Goal: Task Accomplishment & Management: Complete application form

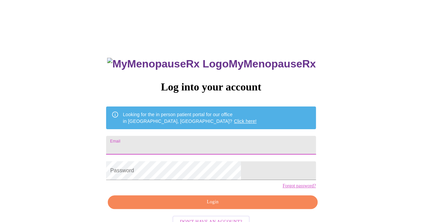
click at [182, 144] on input "Email" at bounding box center [210, 145] width 209 height 19
type input "[EMAIL_ADDRESS][DOMAIN_NAME]"
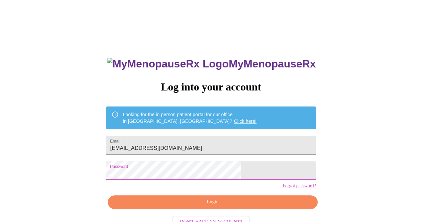
click at [218, 206] on span "Login" at bounding box center [212, 202] width 194 height 8
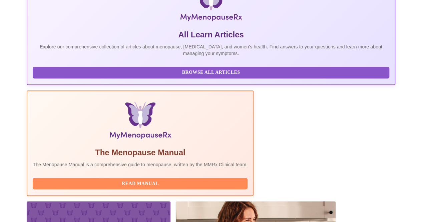
scroll to position [177, 0]
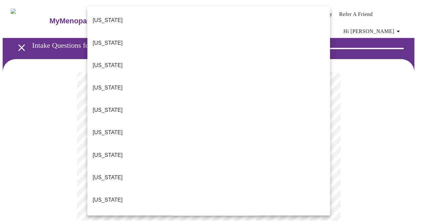
scroll to position [33, 0]
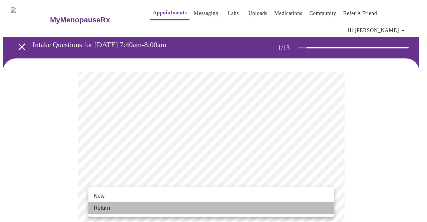
click at [120, 208] on li "Return" at bounding box center [210, 208] width 245 height 12
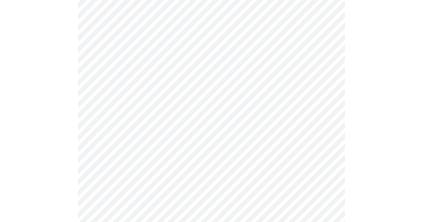
scroll to position [367, 0]
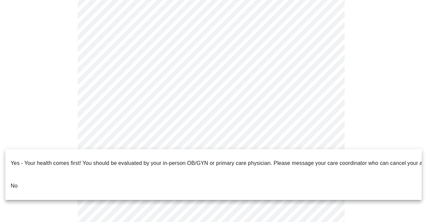
click at [140, 174] on li "No" at bounding box center [213, 185] width 416 height 23
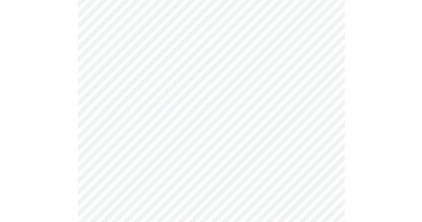
scroll to position [0, 0]
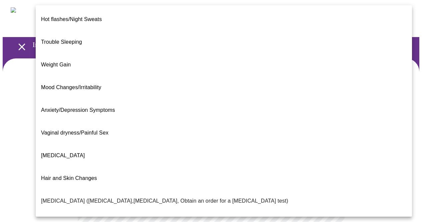
click at [184, 136] on body "MyMenopauseRx Appointments Messaging Labs Uploads Medications Community Refer a…" at bounding box center [214, 208] width 422 height 410
click at [119, 121] on li "Vaginal dryness/Painful Sex" at bounding box center [224, 132] width 376 height 23
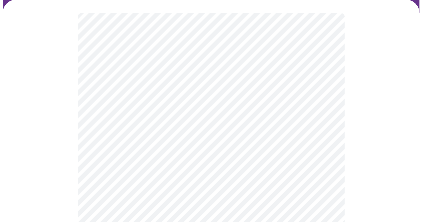
scroll to position [67, 0]
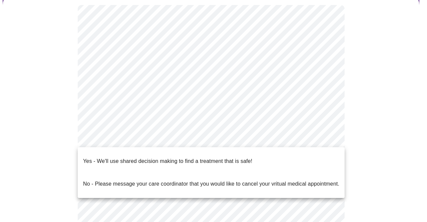
click at [137, 137] on body "MyMenopauseRx Appointments Messaging Labs Uploads Medications Community Refer a…" at bounding box center [214, 139] width 422 height 406
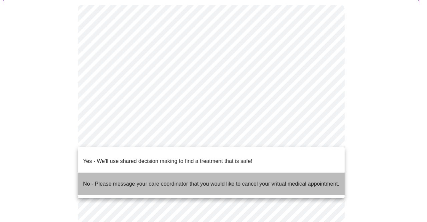
click at [134, 180] on p "No - Please message your care coordinator that you would like to cancel your vr…" at bounding box center [211, 184] width 256 height 8
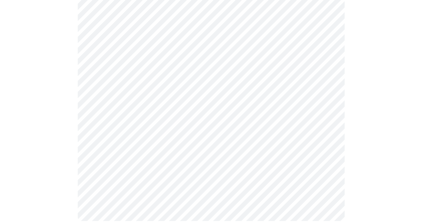
scroll to position [0, 0]
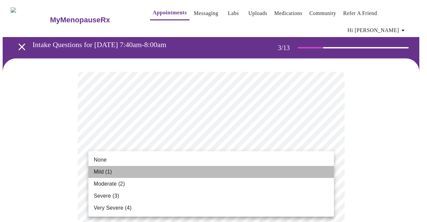
click at [143, 174] on li "Mild (1)" at bounding box center [210, 172] width 245 height 12
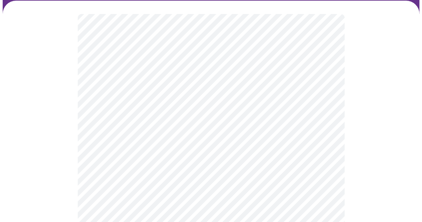
scroll to position [67, 0]
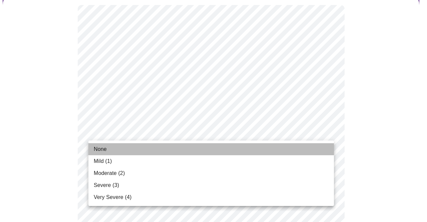
click at [108, 149] on li "None" at bounding box center [210, 149] width 245 height 12
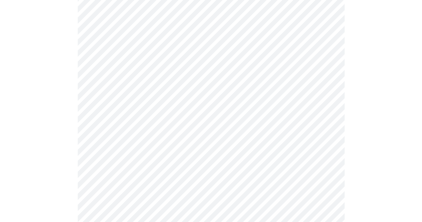
scroll to position [133, 0]
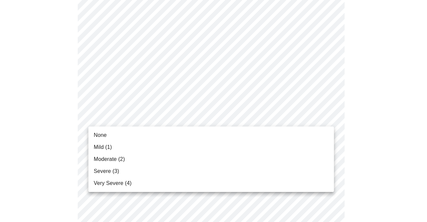
click at [115, 158] on span "Moderate (2)" at bounding box center [109, 159] width 31 height 8
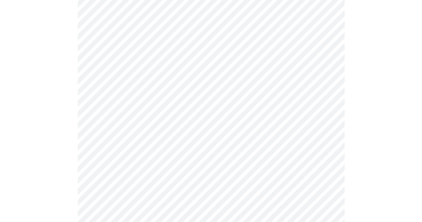
scroll to position [200, 0]
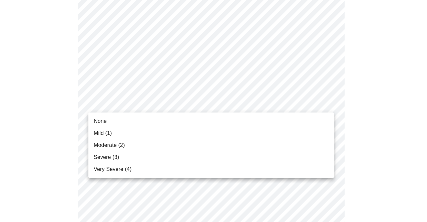
click at [107, 121] on li "None" at bounding box center [210, 121] width 245 height 12
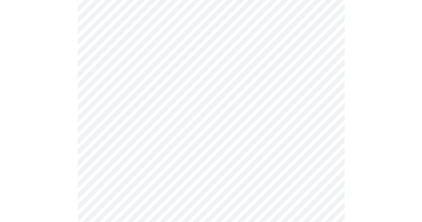
scroll to position [267, 0]
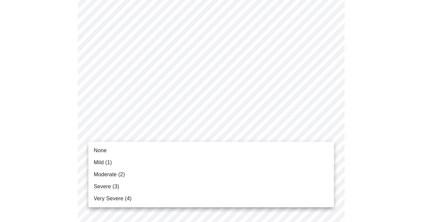
click at [121, 137] on body "MyMenopauseRx Appointments Messaging Labs Uploads Medications Community Refer a…" at bounding box center [214, 165] width 422 height 859
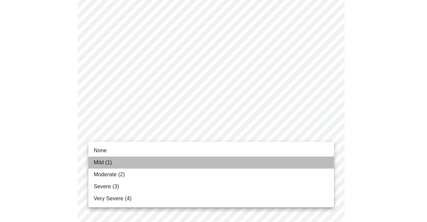
click at [124, 163] on li "Mild (1)" at bounding box center [210, 162] width 245 height 12
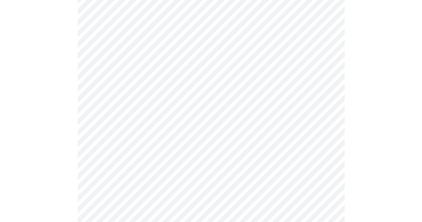
scroll to position [334, 0]
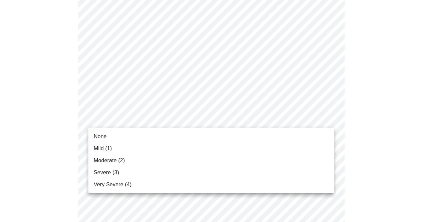
click at [125, 122] on body "MyMenopauseRx Appointments Messaging Labs Uploads Medications Community Refer a…" at bounding box center [214, 94] width 422 height 850
click at [122, 161] on span "Moderate (2)" at bounding box center [109, 160] width 31 height 8
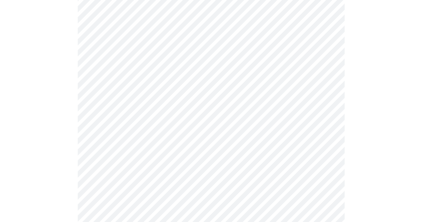
scroll to position [400, 0]
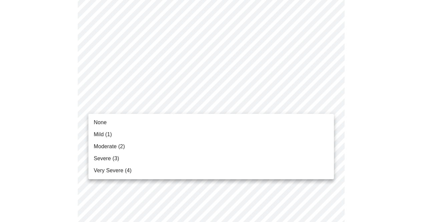
click at [122, 103] on body "MyMenopauseRx Appointments Messaging Labs Uploads Medications Community Refer a…" at bounding box center [214, 22] width 422 height 841
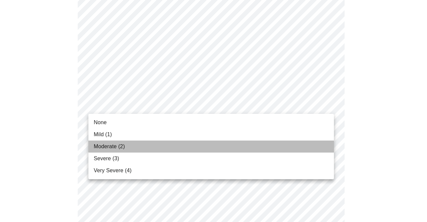
drag, startPoint x: 123, startPoint y: 146, endPoint x: 115, endPoint y: 140, distance: 10.2
click at [123, 147] on span "Moderate (2)" at bounding box center [109, 146] width 31 height 8
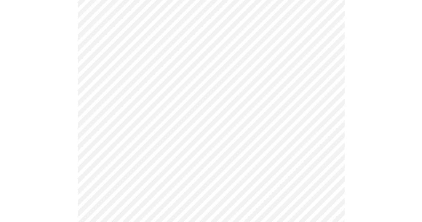
click at [132, 158] on body "MyMenopauseRx Appointments Messaging Labs Uploads Medications Community Refer a…" at bounding box center [211, 17] width 417 height 831
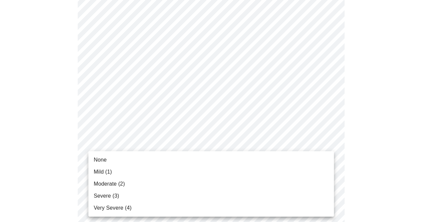
click at [130, 177] on li "Mild (1)" at bounding box center [210, 172] width 245 height 12
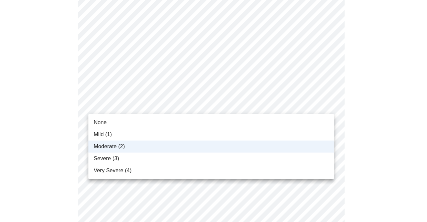
click at [164, 106] on body "MyMenopauseRx Appointments Messaging Labs Uploads Medications Community Refer a…" at bounding box center [214, 13] width 422 height 822
click at [120, 159] on li "Severe (3)" at bounding box center [210, 158] width 245 height 12
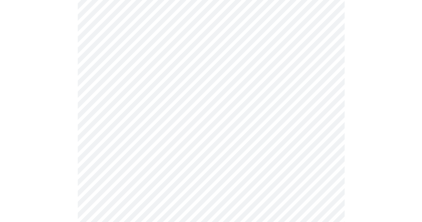
scroll to position [467, 0]
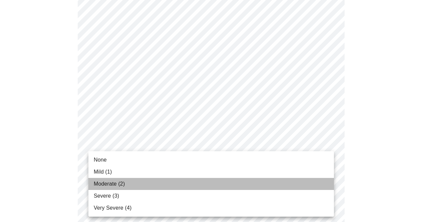
click at [122, 188] on li "Moderate (2)" at bounding box center [210, 184] width 245 height 12
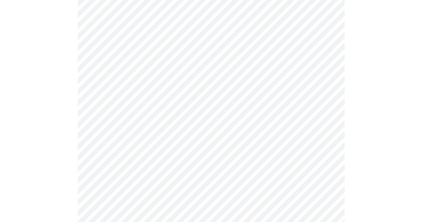
scroll to position [500, 0]
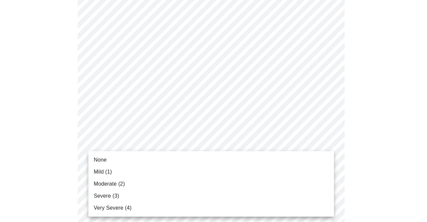
click at [107, 170] on span "Mild (1)" at bounding box center [103, 172] width 18 height 8
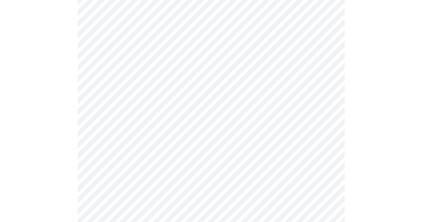
scroll to position [238, 0]
click at [118, 110] on body "MyMenopauseRx Appointments Messaging Labs Uploads Medications Community Refer a…" at bounding box center [211, 166] width 417 height 803
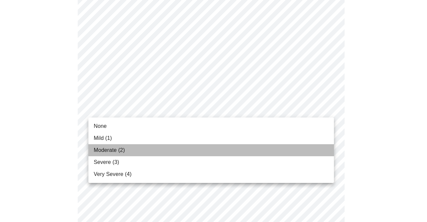
click at [114, 150] on span "Moderate (2)" at bounding box center [109, 150] width 31 height 8
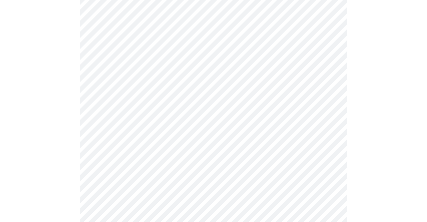
click at [114, 153] on body "MyMenopauseRx Appointments Messaging Labs Uploads Medications Community Refer a…" at bounding box center [214, 162] width 422 height 794
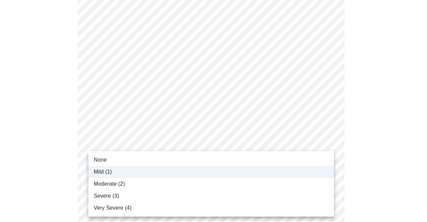
click at [63, 130] on div at bounding box center [213, 111] width 427 height 222
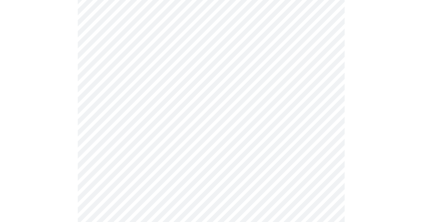
scroll to position [267, 0]
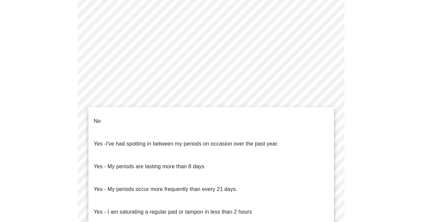
click at [151, 140] on body "MyMenopauseRx Appointments Messaging Labs Uploads Medications Community Refer a…" at bounding box center [214, 69] width 422 height 667
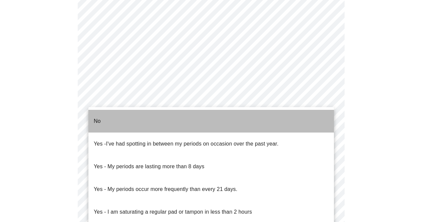
click at [136, 121] on li "No" at bounding box center [210, 121] width 245 height 23
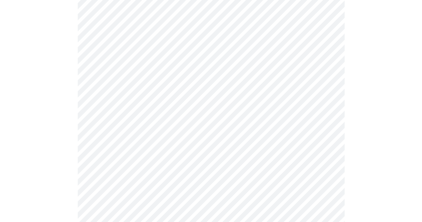
click at [184, 186] on body "MyMenopauseRx Appointments Messaging Labs Uploads Medications Community Refer a…" at bounding box center [211, 67] width 417 height 663
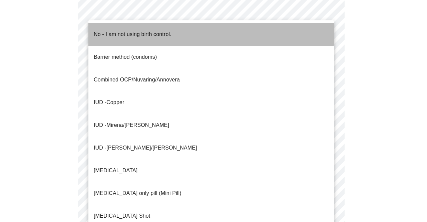
click at [148, 30] on p "No - I am not using birth control." at bounding box center [133, 34] width 78 height 8
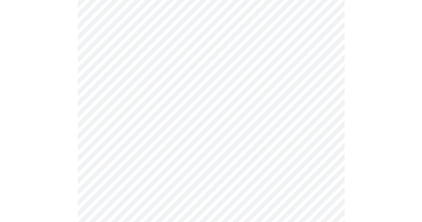
scroll to position [367, 0]
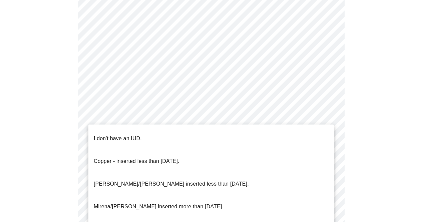
click at [117, 134] on p "I don't have an IUD." at bounding box center [118, 138] width 48 height 8
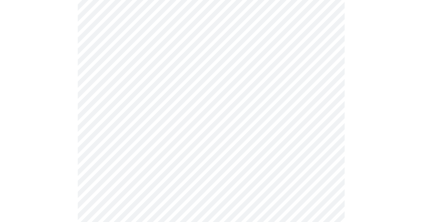
scroll to position [400, 0]
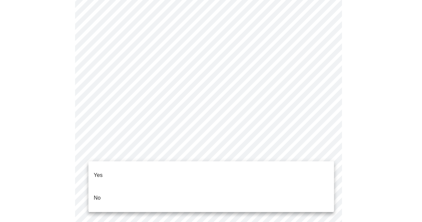
click at [126, 166] on li "Yes" at bounding box center [210, 175] width 245 height 23
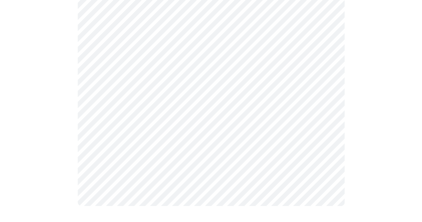
scroll to position [0, 0]
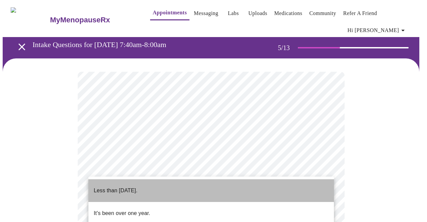
click at [133, 186] on p "Less than one year ago." at bounding box center [116, 190] width 44 height 8
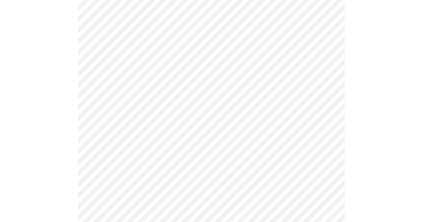
scroll to position [100, 0]
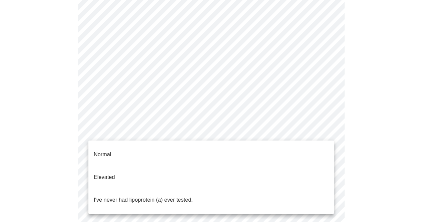
click at [109, 128] on body "MyMenopauseRx Appointments Messaging Labs Uploads Medications Community Refer a…" at bounding box center [214, 176] width 422 height 546
click at [110, 151] on p "Normal" at bounding box center [102, 154] width 17 height 8
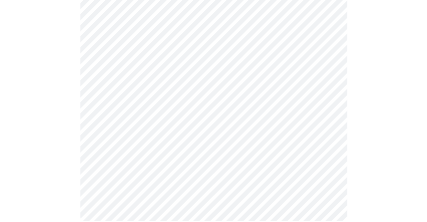
scroll to position [0, 0]
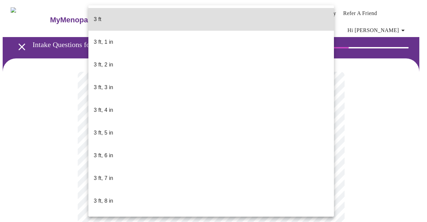
click at [132, 194] on body "MyMenopauseRx Appointments Messaging Labs Uploads Medications Community Refer a…" at bounding box center [214, 185] width 422 height 365
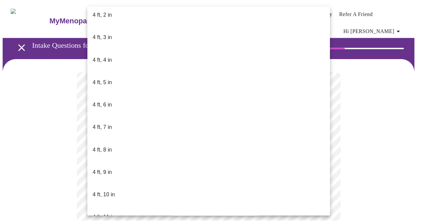
scroll to position [334, 0]
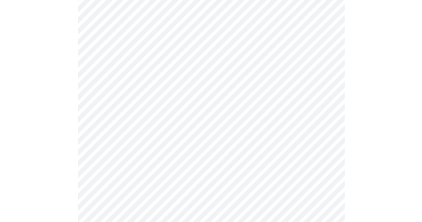
scroll to position [1701, 0]
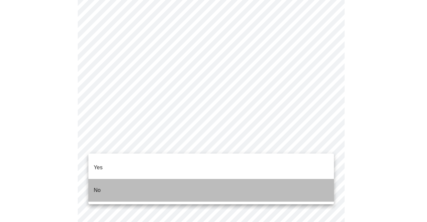
click at [107, 179] on li "No" at bounding box center [210, 190] width 245 height 23
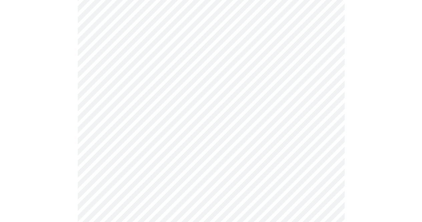
scroll to position [400, 0]
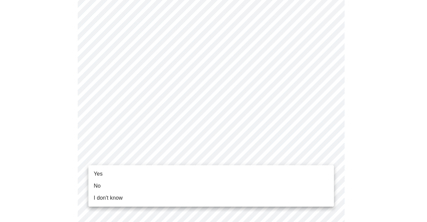
click at [171, 174] on li "Yes" at bounding box center [210, 174] width 245 height 12
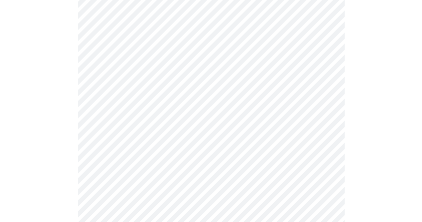
scroll to position [0, 0]
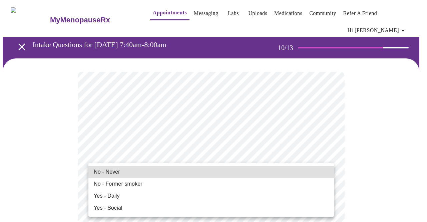
click at [121, 169] on li "No - Never" at bounding box center [210, 172] width 245 height 12
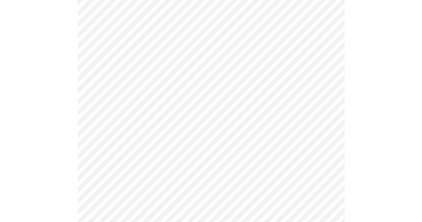
scroll to position [467, 0]
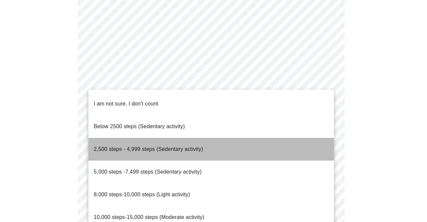
click at [107, 146] on span "2,500 steps - 4,999 steps (Sedentary activity)" at bounding box center [148, 149] width 109 height 6
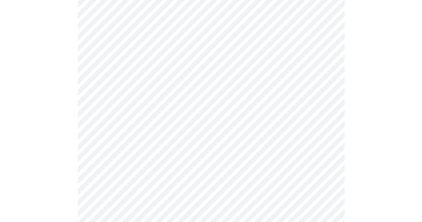
scroll to position [567, 0]
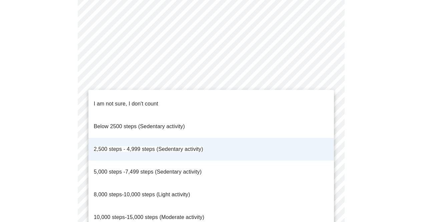
click at [136, 169] on span "5,000 steps -7,499 steps (Sedentary activity)" at bounding box center [148, 172] width 108 height 6
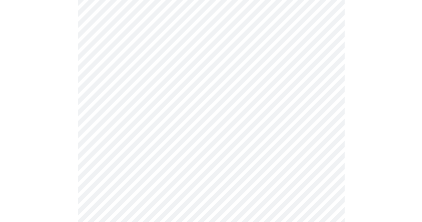
scroll to position [600, 0]
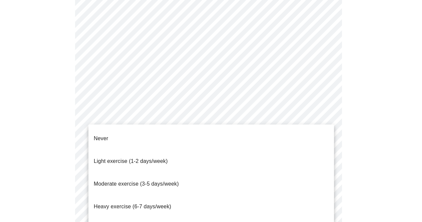
click at [120, 172] on li "Moderate exercise (3-5 days/week)" at bounding box center [210, 183] width 245 height 23
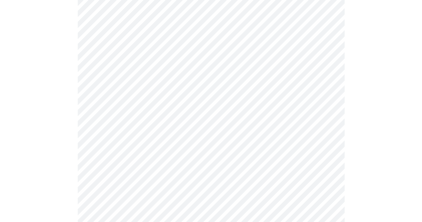
scroll to position [634, 0]
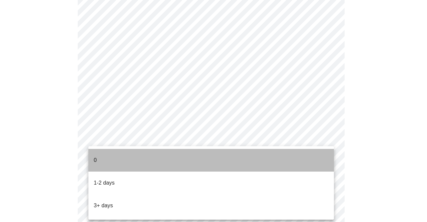
click at [111, 160] on li "0" at bounding box center [210, 160] width 245 height 23
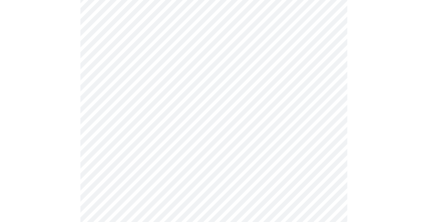
scroll to position [0, 0]
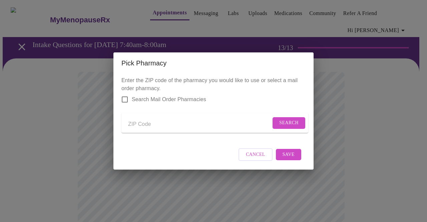
click at [132, 124] on input "Send a message to your care team" at bounding box center [199, 124] width 143 height 11
type input "60189"
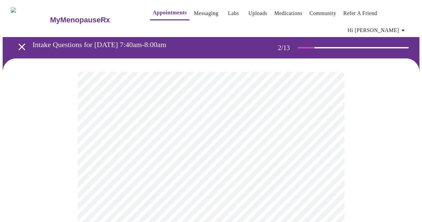
click at [408, 37] on div "2 / 13" at bounding box center [344, 47] width 133 height 21
click at [396, 26] on span "Hi [PERSON_NAME]" at bounding box center [377, 30] width 59 height 9
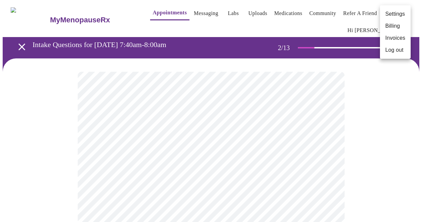
drag, startPoint x: 318, startPoint y: 99, endPoint x: 268, endPoint y: 95, distance: 49.8
click at [318, 99] on div at bounding box center [213, 111] width 427 height 222
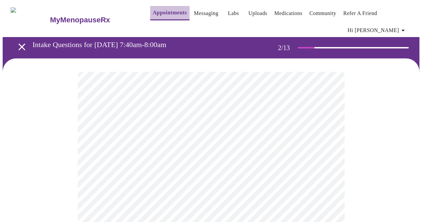
click at [159, 11] on link "Appointments" at bounding box center [170, 12] width 34 height 9
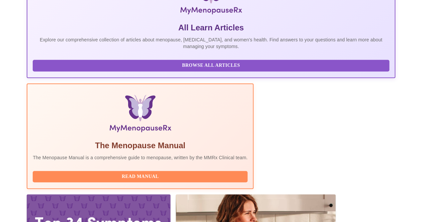
scroll to position [177, 0]
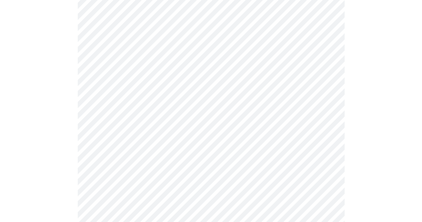
scroll to position [367, 0]
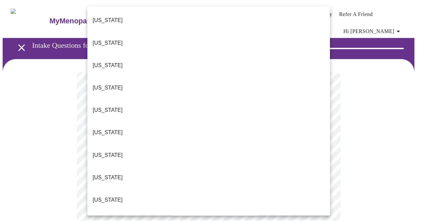
scroll to position [17, 0]
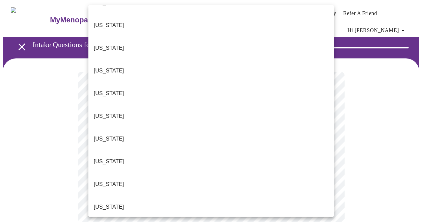
click at [0, 90] on div at bounding box center [213, 111] width 427 height 222
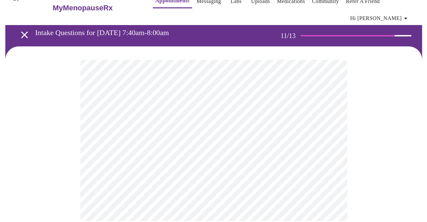
scroll to position [0, 0]
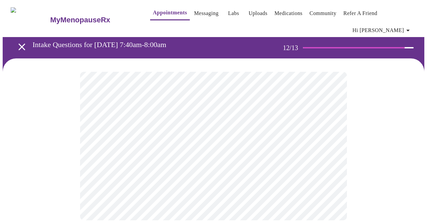
click at [182, 136] on body "MyMenopauseRx Appointments Messaging Labs Uploads Medications Community Refer a…" at bounding box center [214, 118] width 422 height 231
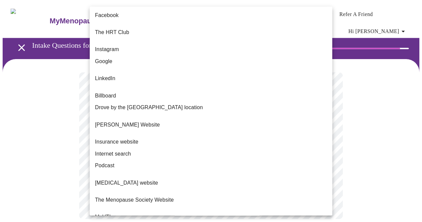
scroll to position [33, 0]
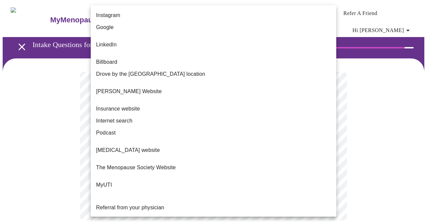
drag, startPoint x: 155, startPoint y: 191, endPoint x: 168, endPoint y: 188, distance: 13.9
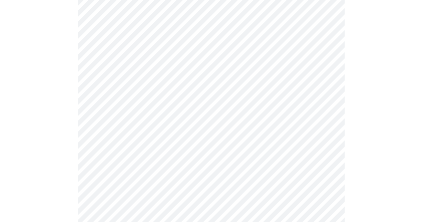
scroll to position [179, 0]
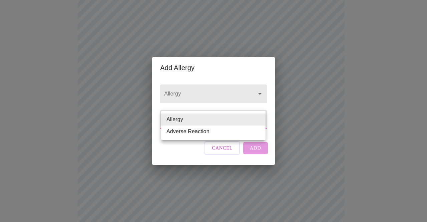
click at [202, 116] on body "MyMenopauseRx Appointments Messaging Labs Uploads Medications Community Refer a…" at bounding box center [214, 78] width 422 height 511
click at [195, 88] on div at bounding box center [213, 111] width 427 height 222
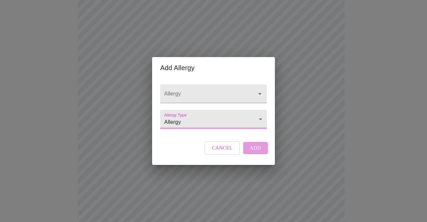
click at [195, 91] on input "Allergy" at bounding box center [204, 97] width 82 height 12
click at [254, 120] on body "MyMenopauseRx Appointments Messaging Labs Uploads Medications Community Refer a…" at bounding box center [214, 78] width 422 height 511
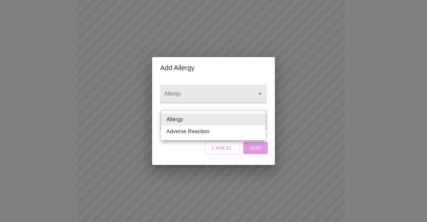
click at [255, 120] on li "Allergy" at bounding box center [213, 119] width 104 height 12
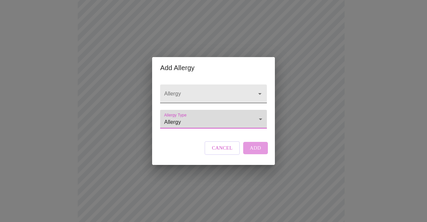
click at [255, 89] on button "Open" at bounding box center [259, 93] width 9 height 9
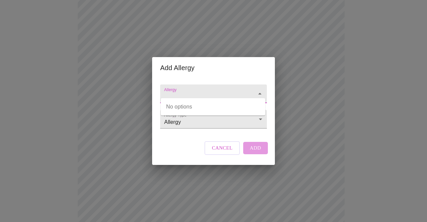
click at [226, 152] on span "Cancel" at bounding box center [222, 147] width 21 height 9
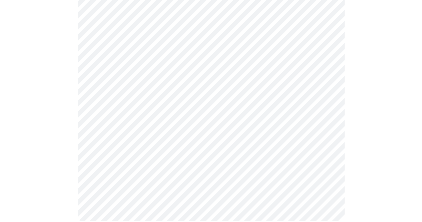
scroll to position [0, 0]
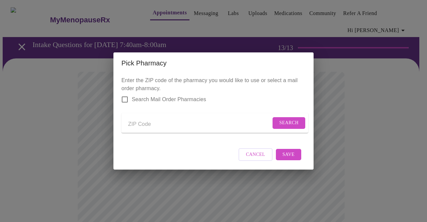
click at [158, 121] on input "Send a message to your care team" at bounding box center [199, 124] width 143 height 11
type input "60189"
click at [291, 119] on span "Search" at bounding box center [288, 123] width 19 height 8
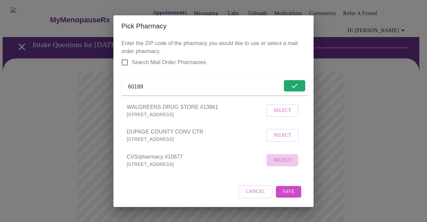
click at [285, 164] on span "Select" at bounding box center [283, 160] width 18 height 8
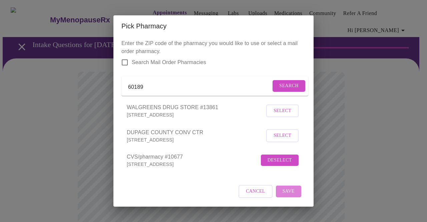
click at [288, 194] on span "Save" at bounding box center [289, 191] width 12 height 8
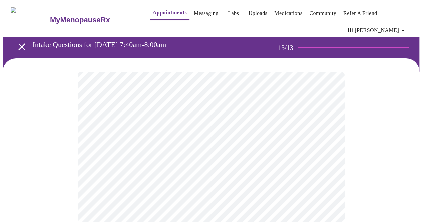
scroll to position [33, 0]
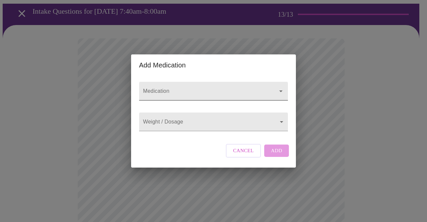
click at [185, 82] on div at bounding box center [213, 91] width 149 height 19
click at [280, 88] on icon "Open" at bounding box center [281, 91] width 8 height 8
click at [224, 91] on input "Medication" at bounding box center [204, 94] width 124 height 12
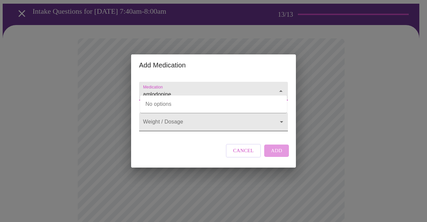
type input "amlodopine"
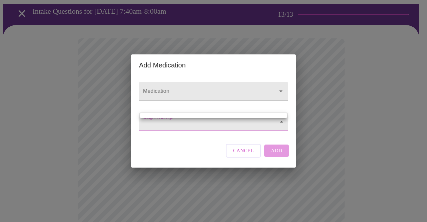
click at [217, 122] on body "MyMenopauseRx Appointments Messaging Labs Uploads Medications Community Refer a…" at bounding box center [214, 224] width 422 height 511
click at [264, 150] on div at bounding box center [213, 111] width 427 height 222
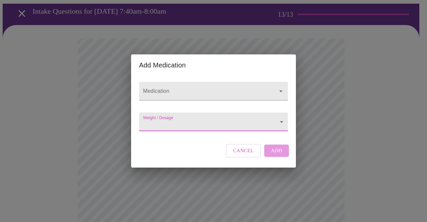
click at [280, 123] on body "MyMenopauseRx Appointments Messaging Labs Uploads Medications Community Refer a…" at bounding box center [214, 224] width 422 height 511
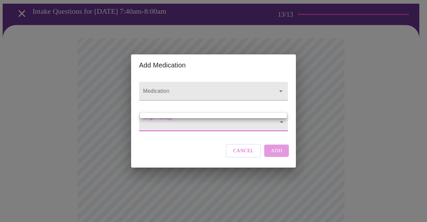
click at [281, 123] on div at bounding box center [213, 111] width 427 height 222
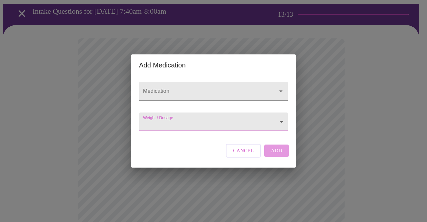
click at [178, 91] on input "Medication" at bounding box center [204, 94] width 124 height 12
click at [169, 88] on input "Medication" at bounding box center [204, 94] width 124 height 12
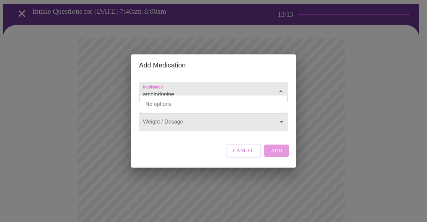
type input "amplodopine"
click at [189, 122] on body "MyMenopauseRx Appointments Messaging Labs Uploads Medications Community Refer a…" at bounding box center [214, 224] width 422 height 511
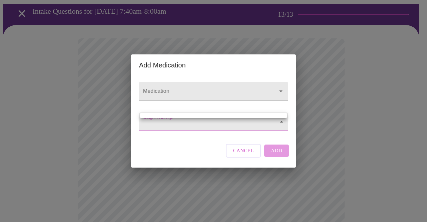
click at [108, 115] on div at bounding box center [213, 111] width 427 height 222
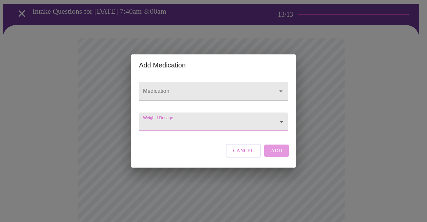
click at [249, 157] on button "Cancel" at bounding box center [243, 150] width 35 height 13
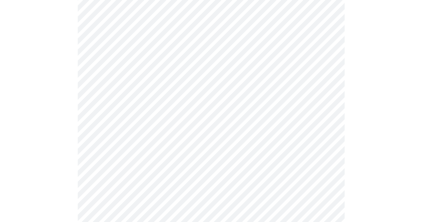
scroll to position [167, 0]
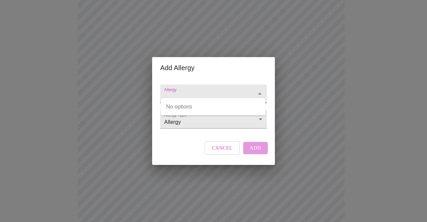
click at [189, 91] on input "Allergy" at bounding box center [204, 97] width 82 height 12
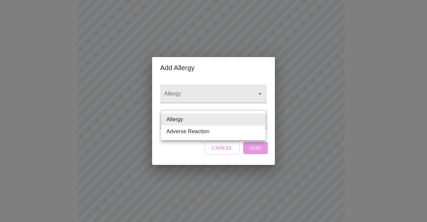
click at [181, 121] on body "MyMenopauseRx Appointments Messaging Labs Uploads Medications Community Refer a…" at bounding box center [214, 91] width 422 height 511
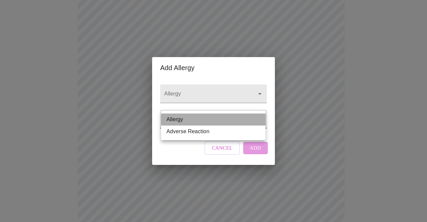
click at [187, 119] on li "Allergy" at bounding box center [213, 119] width 104 height 12
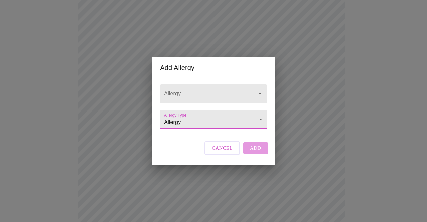
click at [255, 153] on div "Cancel Add" at bounding box center [236, 148] width 66 height 20
click at [225, 152] on span "Cancel" at bounding box center [222, 147] width 21 height 9
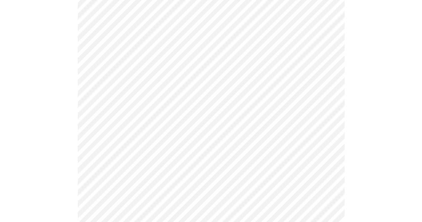
scroll to position [280, 0]
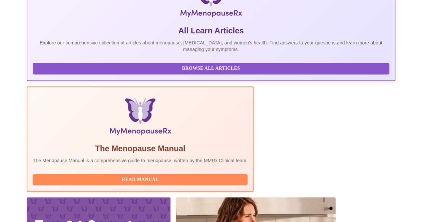
scroll to position [177, 0]
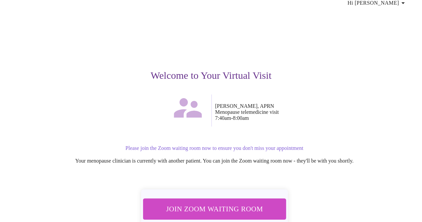
scroll to position [56, 0]
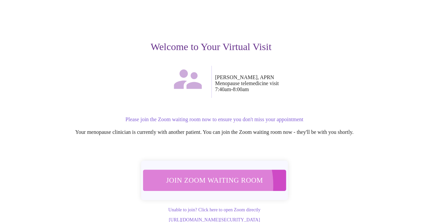
click at [186, 174] on span "Join Zoom Waiting Room" at bounding box center [213, 180] width 125 height 12
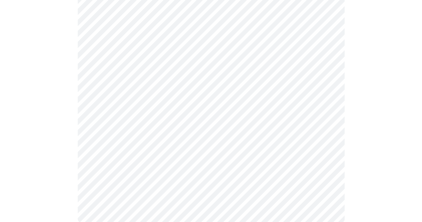
scroll to position [373, 0]
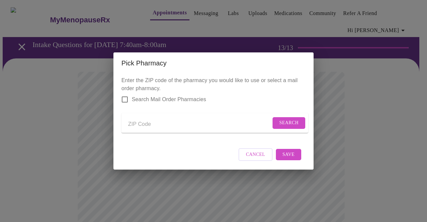
click at [139, 121] on input "Send a message to your care team" at bounding box center [199, 124] width 143 height 11
type input "60189"
